Goal: Task Accomplishment & Management: Complete application form

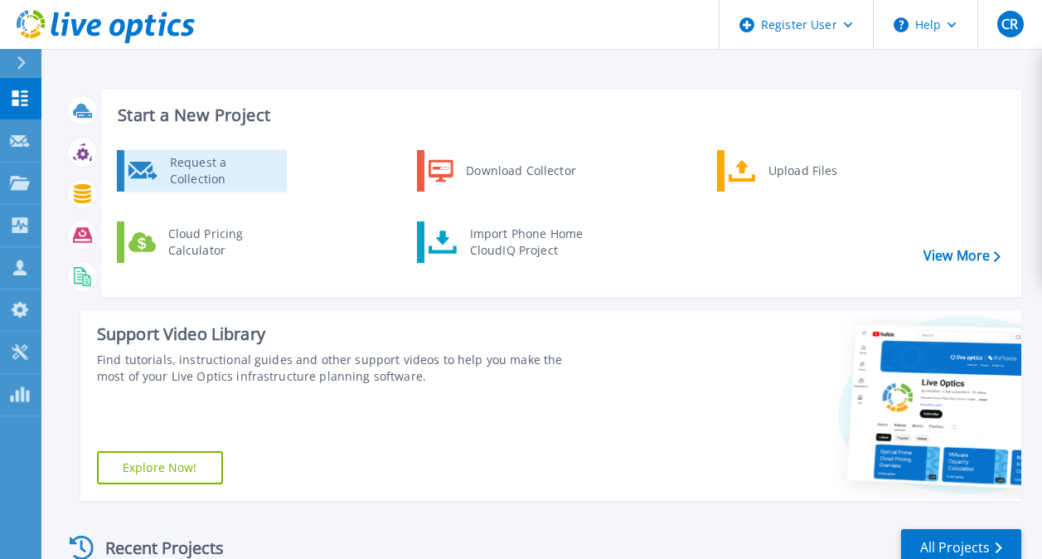
click at [210, 178] on div "Request a Collection" at bounding box center [222, 170] width 121 height 33
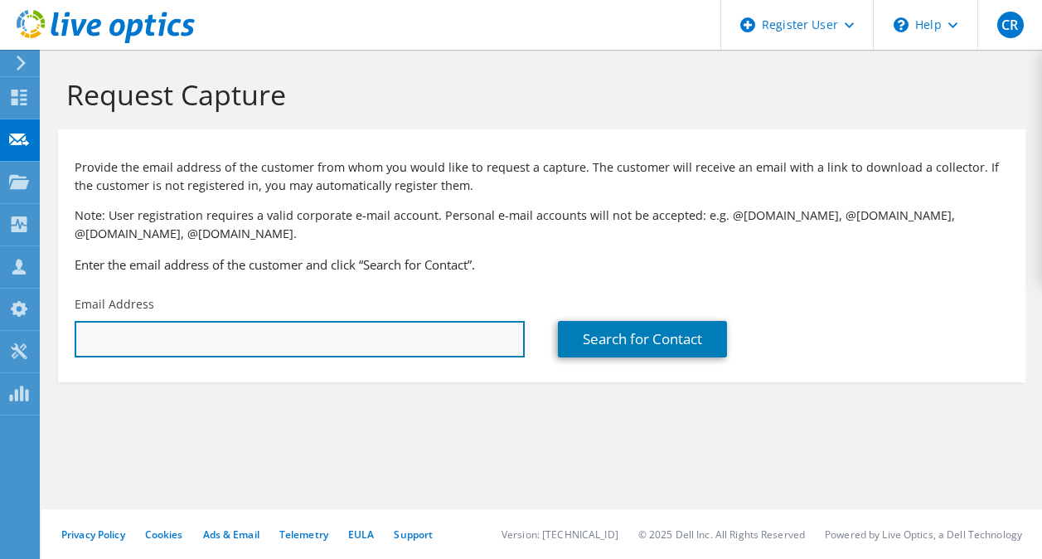
click at [202, 331] on input "text" at bounding box center [300, 339] width 450 height 36
type input "kody.kepple@stbank.com"
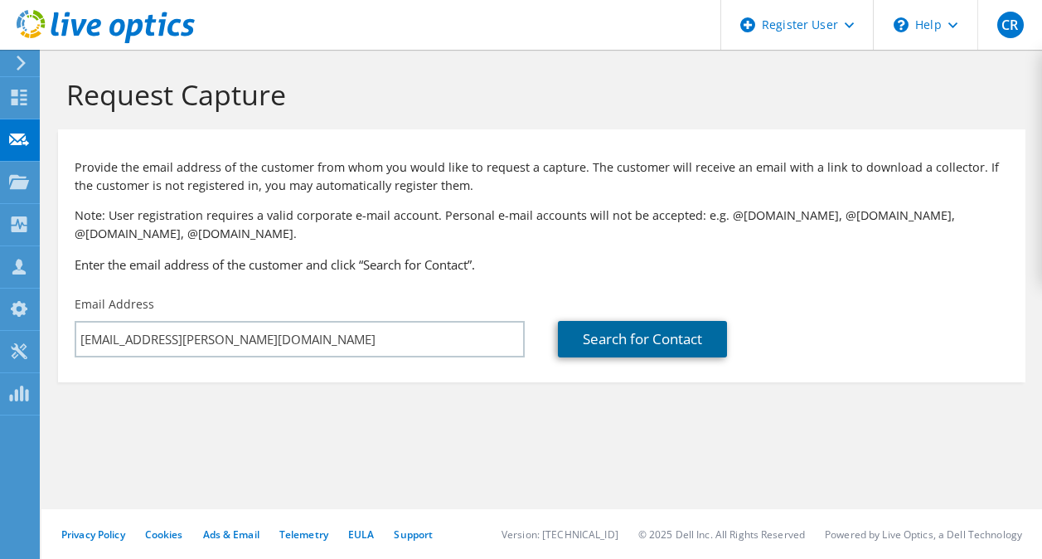
click at [653, 329] on link "Search for Contact" at bounding box center [642, 339] width 169 height 36
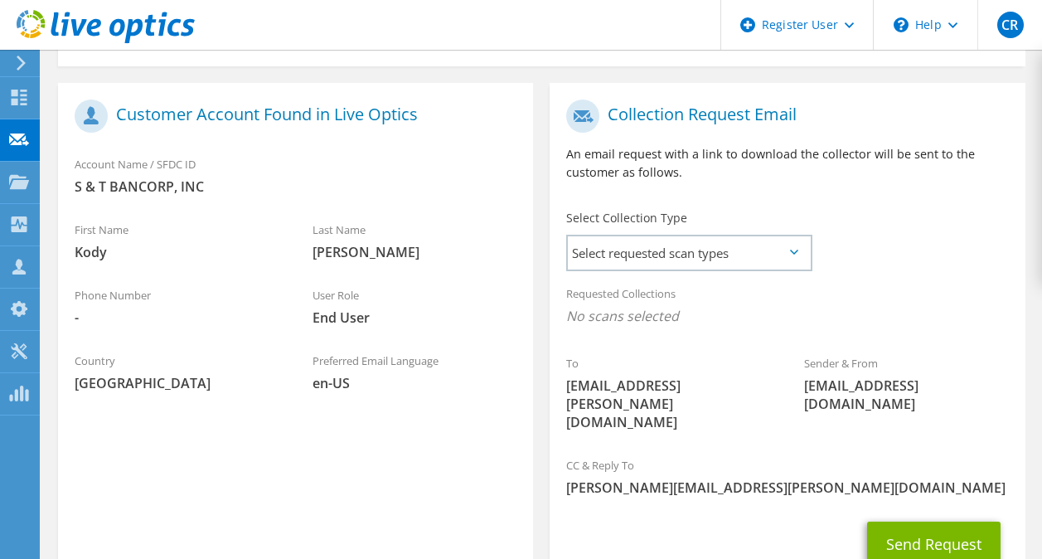
scroll to position [316, 0]
click at [688, 255] on span "Select requested scan types" at bounding box center [689, 252] width 242 height 33
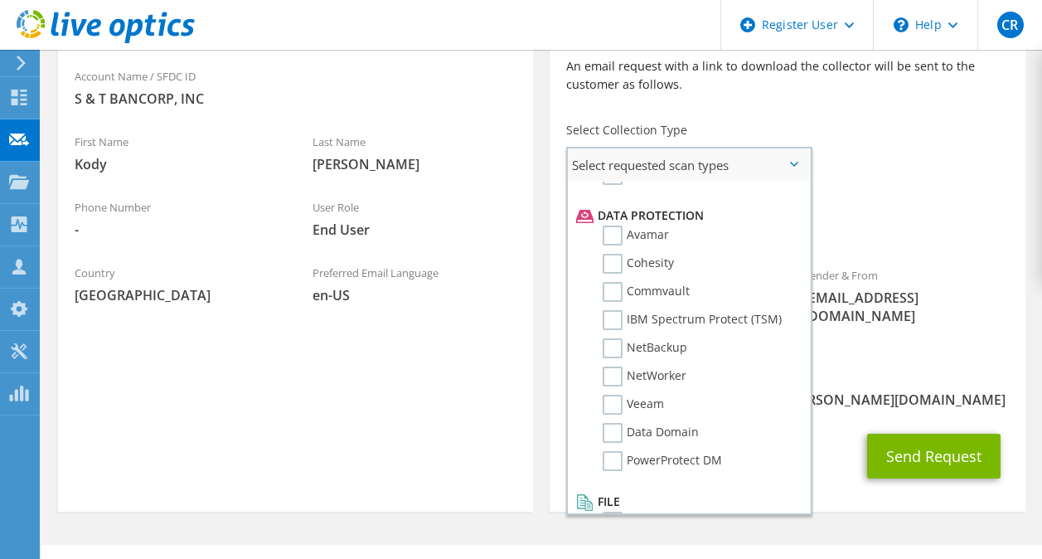
scroll to position [689, 0]
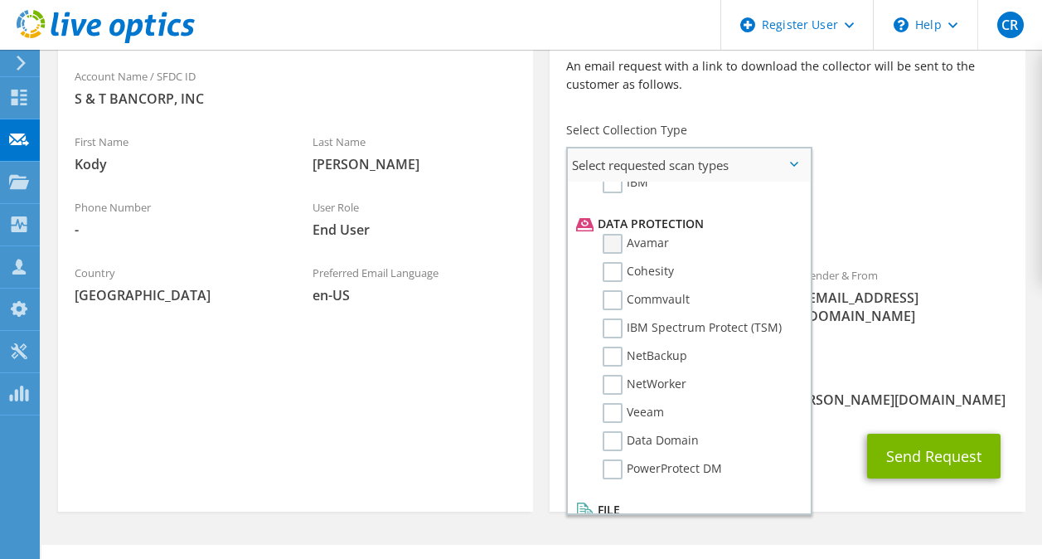
click at [612, 248] on label "Avamar" at bounding box center [635, 244] width 66 height 20
click at [0, 0] on input "Avamar" at bounding box center [0, 0] width 0 height 0
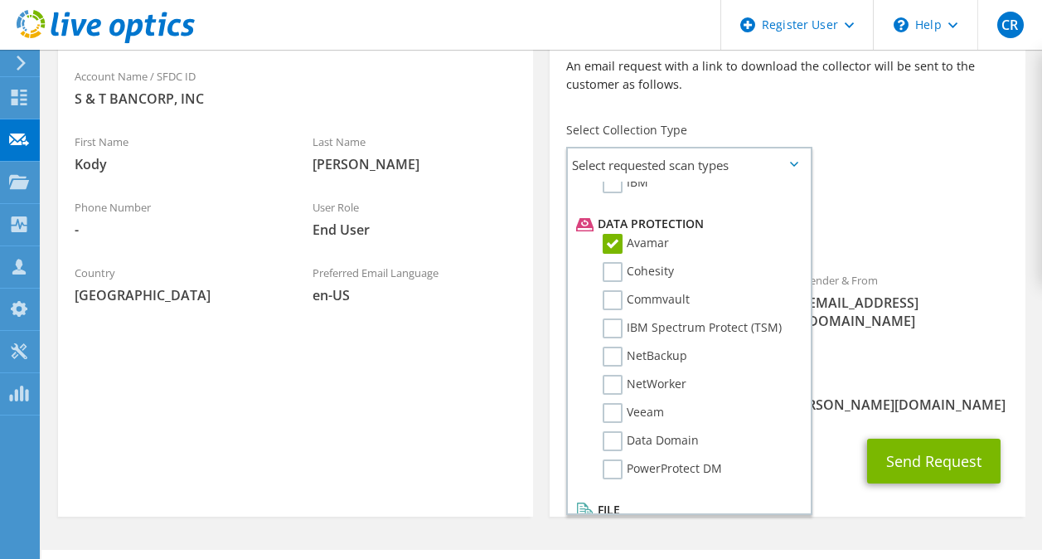
click at [868, 320] on div "Sender & From liveoptics@liveoptics.com" at bounding box center [906, 305] width 238 height 84
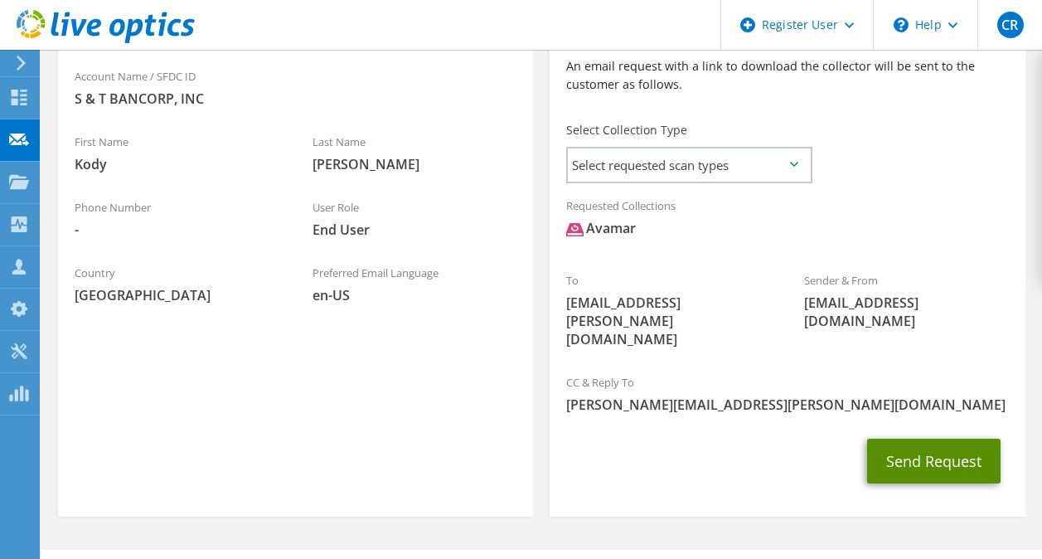
click at [939, 438] on button "Send Request" at bounding box center [933, 460] width 133 height 45
